Goal: Navigation & Orientation: Find specific page/section

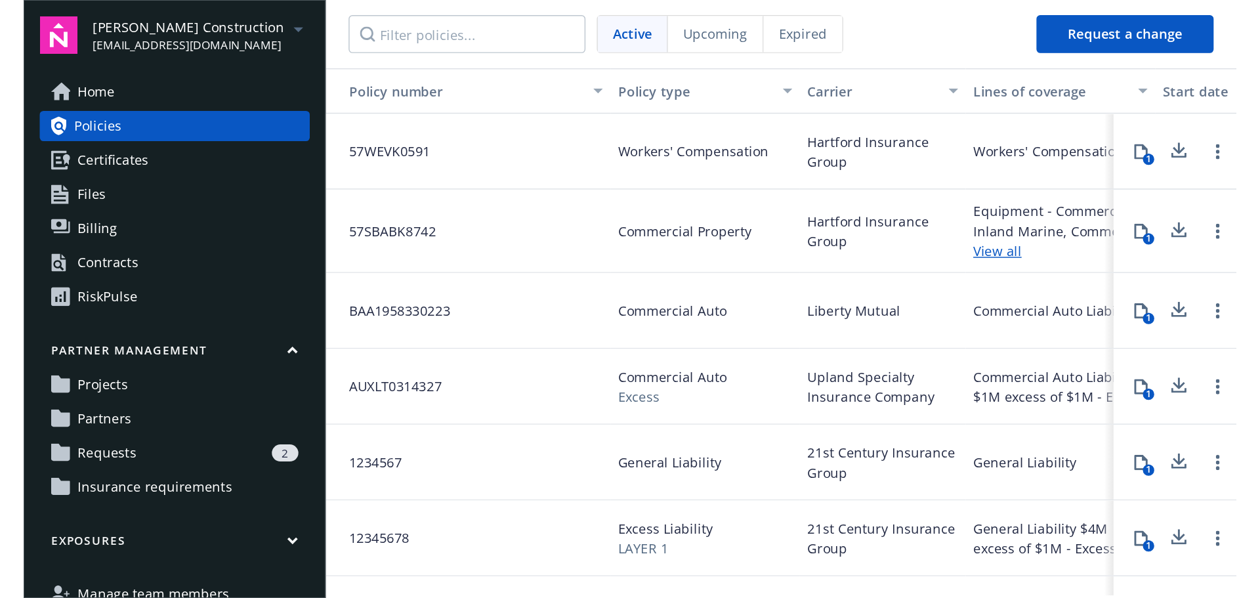
scroll to position [67, 0]
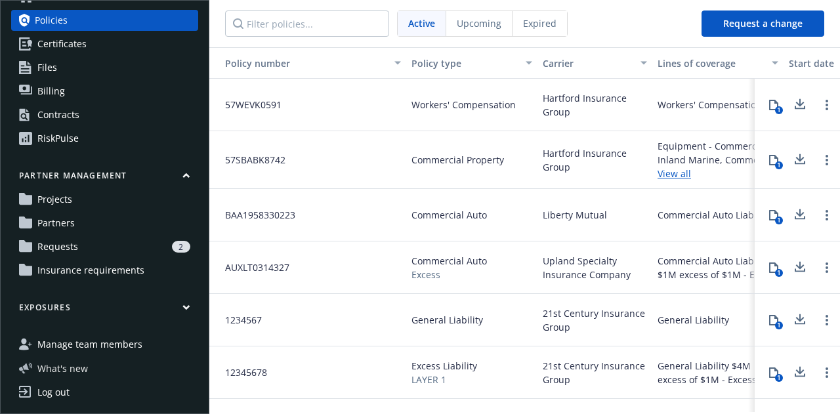
click at [68, 366] on span "What ' s new" at bounding box center [62, 369] width 51 height 14
click at [43, 46] on span "Certificates" at bounding box center [61, 43] width 49 height 21
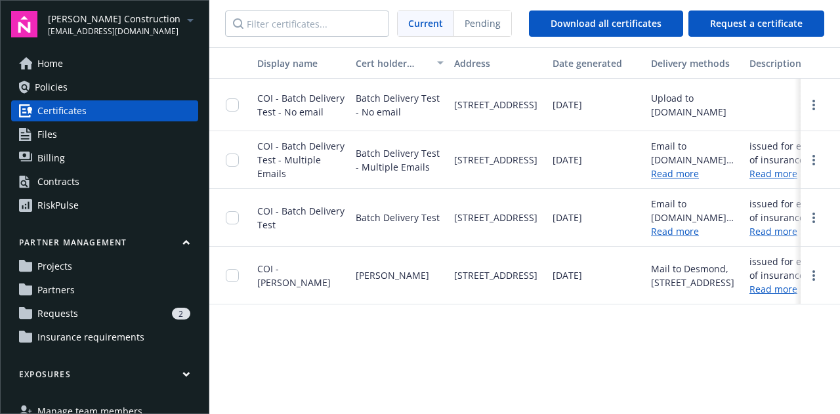
click at [43, 133] on span "Files" at bounding box center [47, 134] width 20 height 21
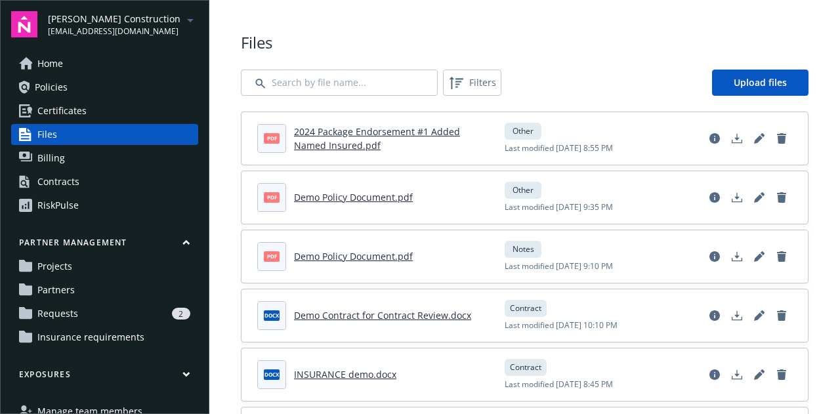
click at [53, 201] on div "RiskPulse" at bounding box center [57, 205] width 41 height 21
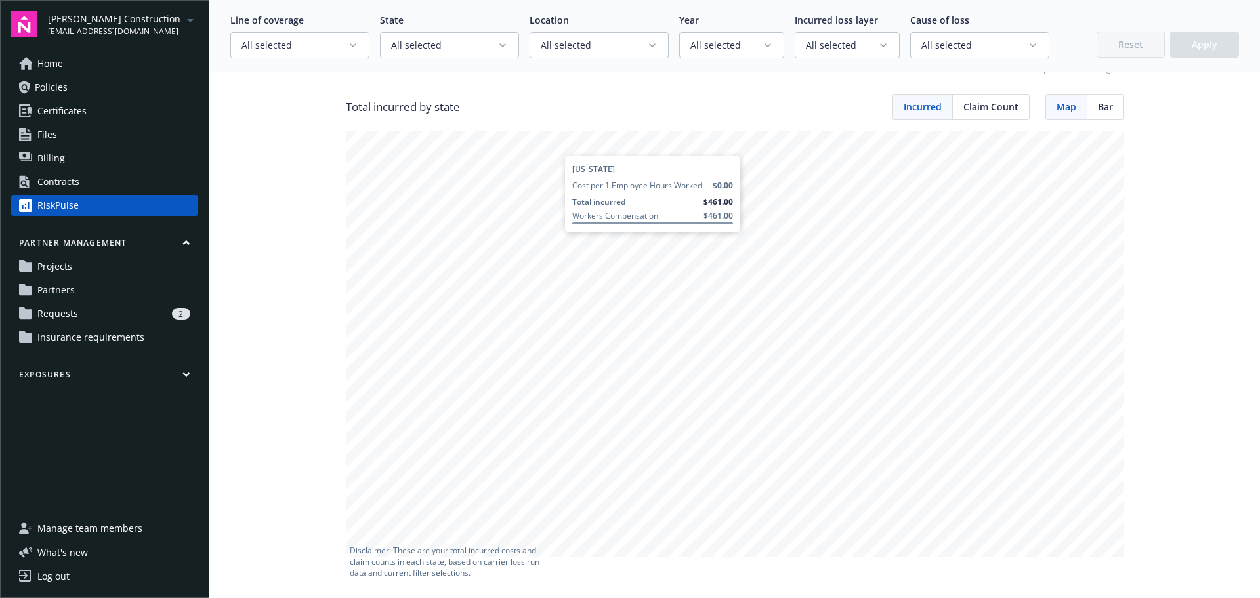
scroll to position [257, 0]
click at [500, 47] on icon "button" at bounding box center [502, 45] width 5 height 3
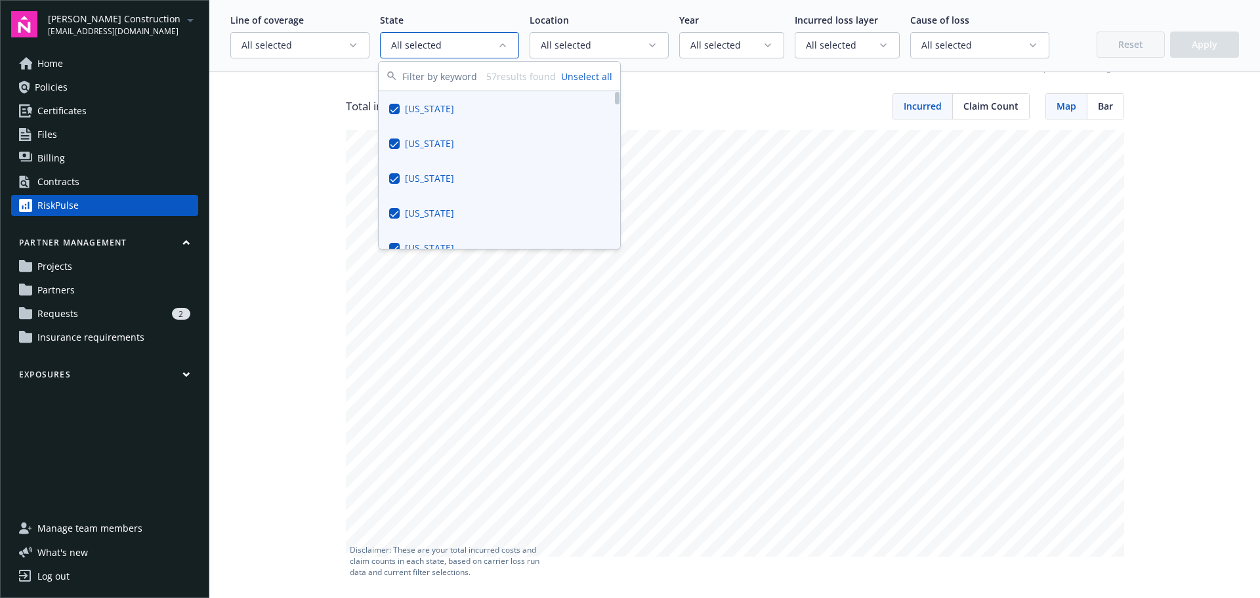
click at [482, 49] on span "All selected" at bounding box center [444, 45] width 106 height 13
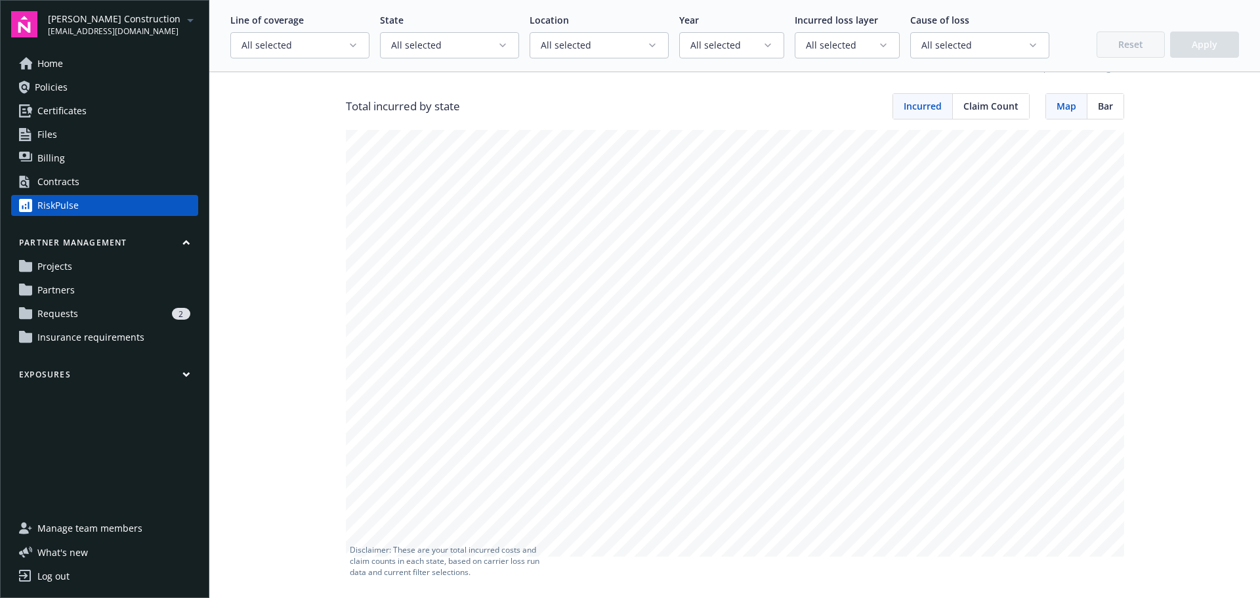
click at [650, 45] on icon "button" at bounding box center [652, 45] width 5 height 3
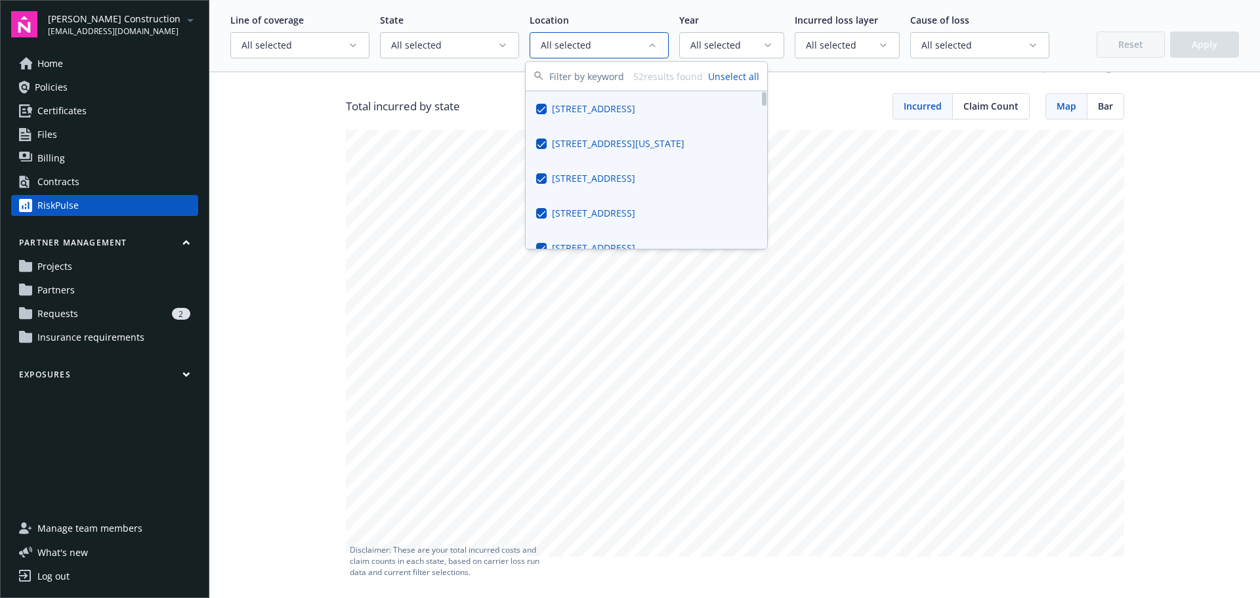
click at [537, 145] on button "Suggestions" at bounding box center [541, 143] width 11 height 11
click at [541, 179] on button "Suggestions" at bounding box center [541, 178] width 11 height 11
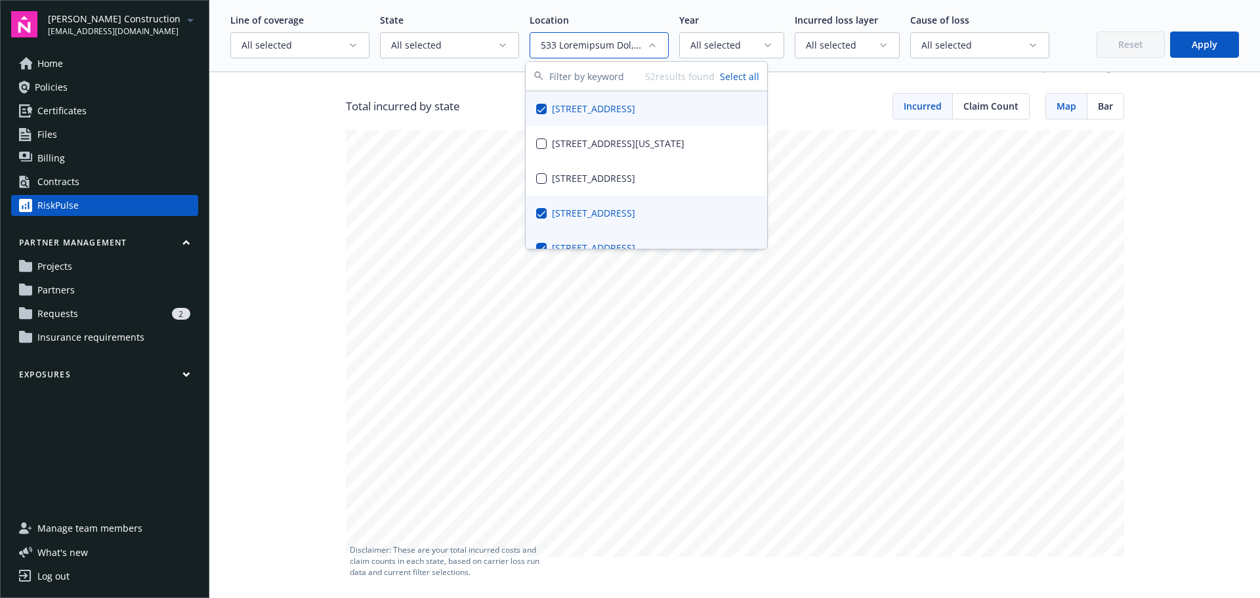
click at [839, 40] on span "All selected" at bounding box center [842, 45] width 72 height 13
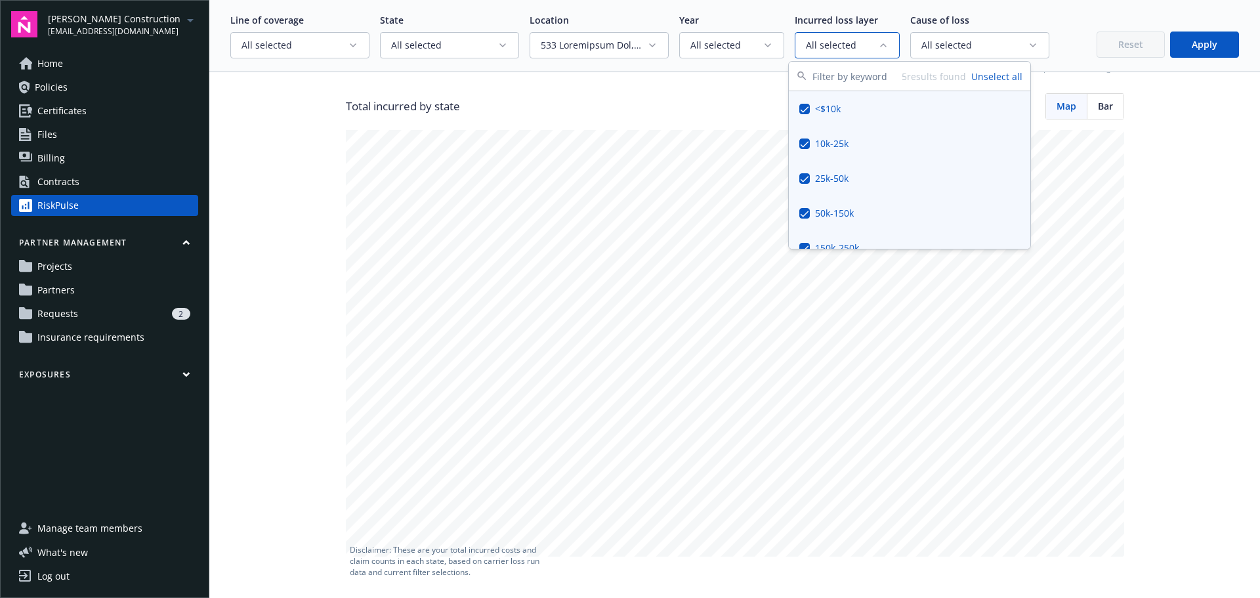
click at [308, 51] on span "All selected" at bounding box center [295, 45] width 106 height 13
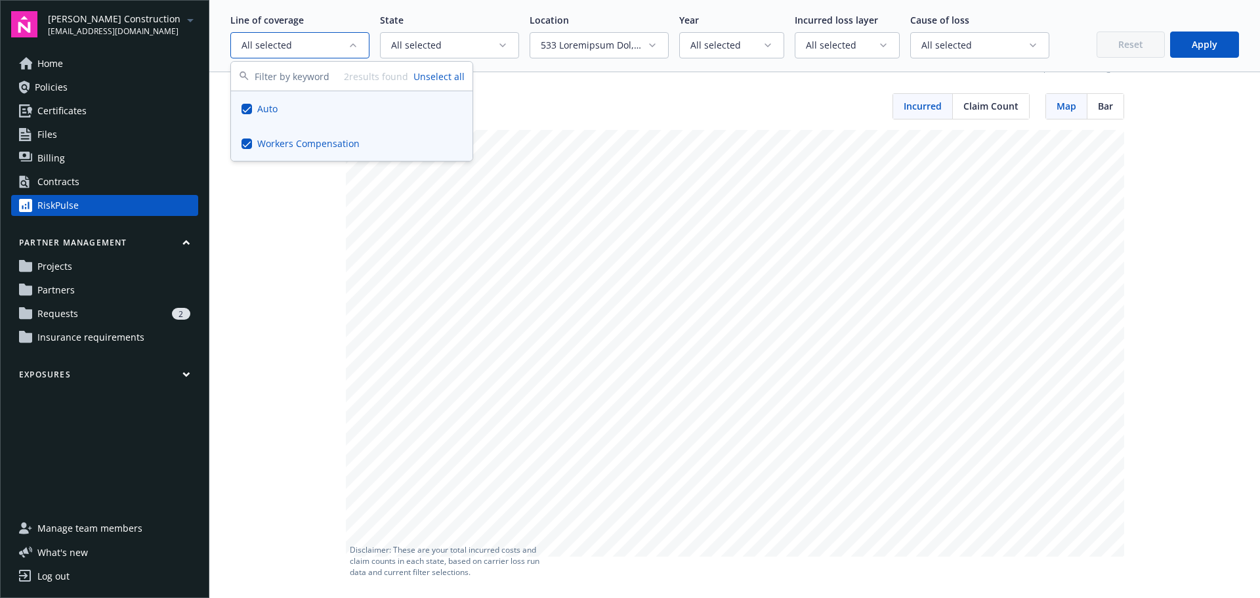
click at [325, 45] on span "All selected" at bounding box center [295, 45] width 106 height 13
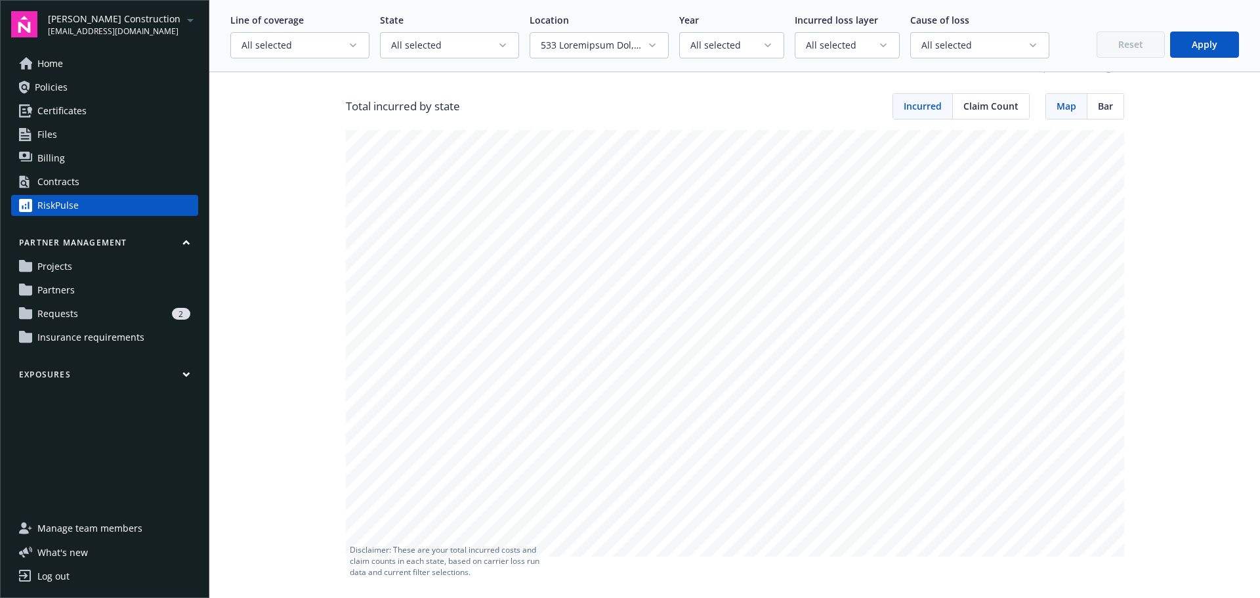
click at [439, 45] on span "All selected" at bounding box center [444, 45] width 106 height 13
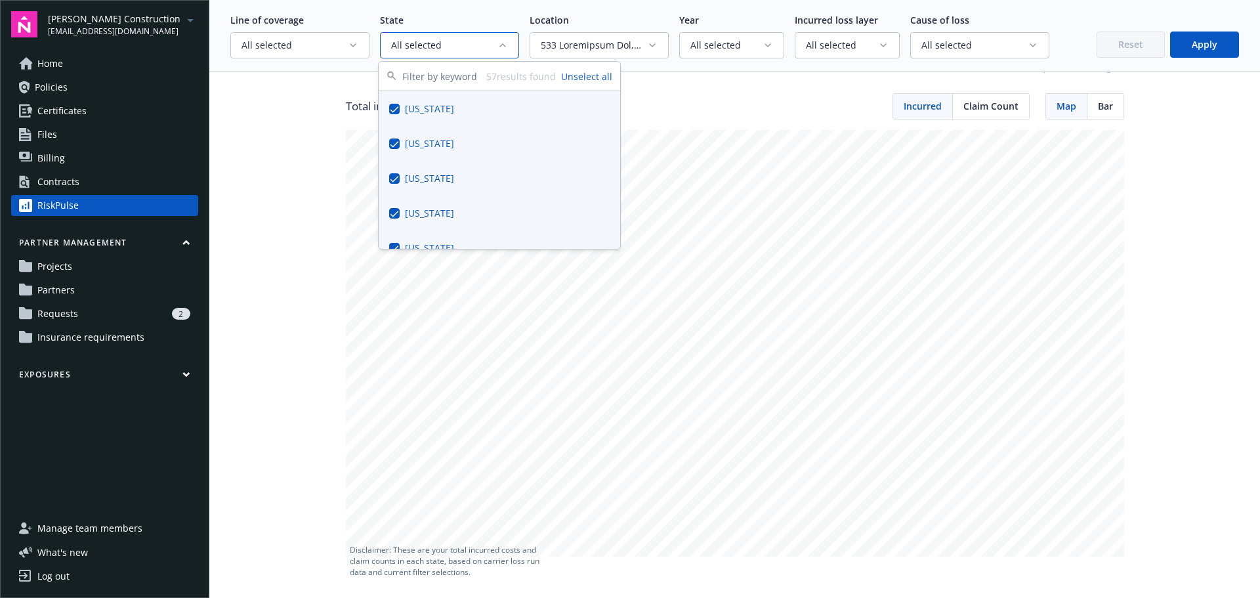
click at [439, 45] on span "All selected" at bounding box center [444, 45] width 106 height 13
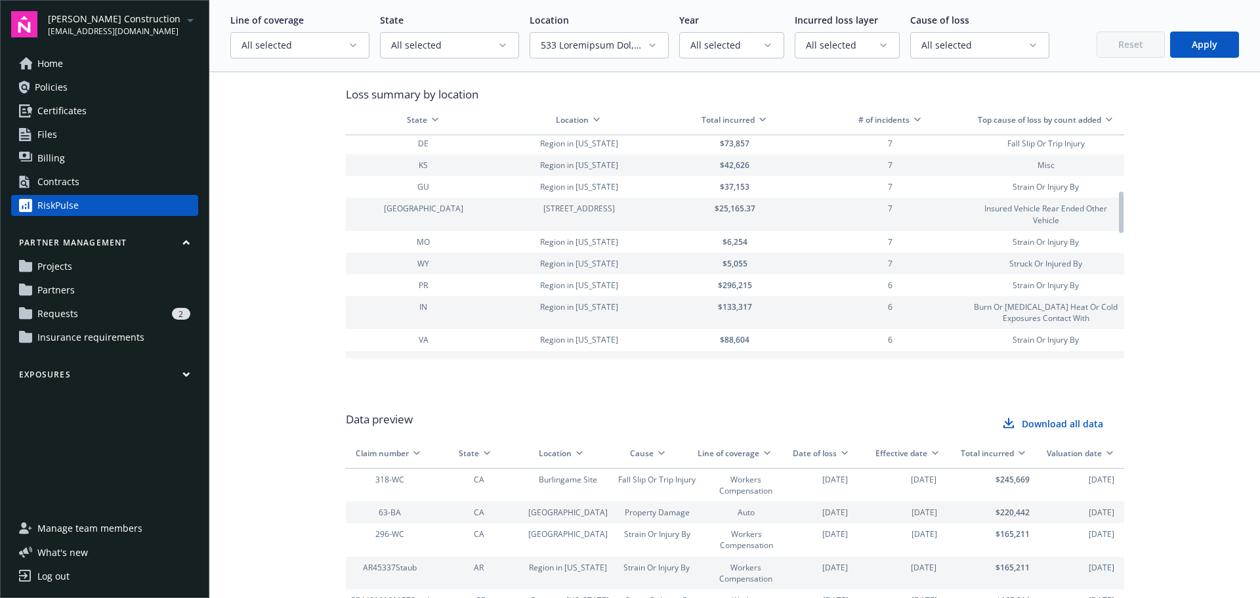
scroll to position [302, 0]
